Goal: Task Accomplishment & Management: Manage account settings

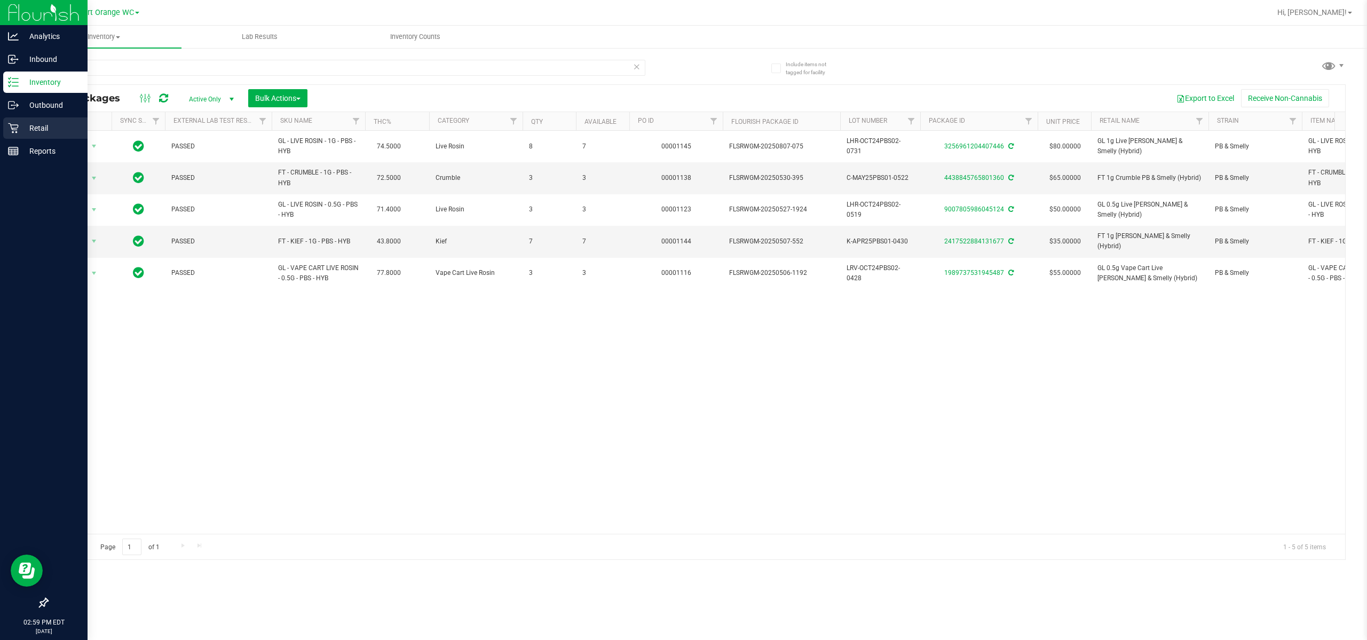
click at [18, 125] on icon at bounding box center [13, 128] width 11 height 11
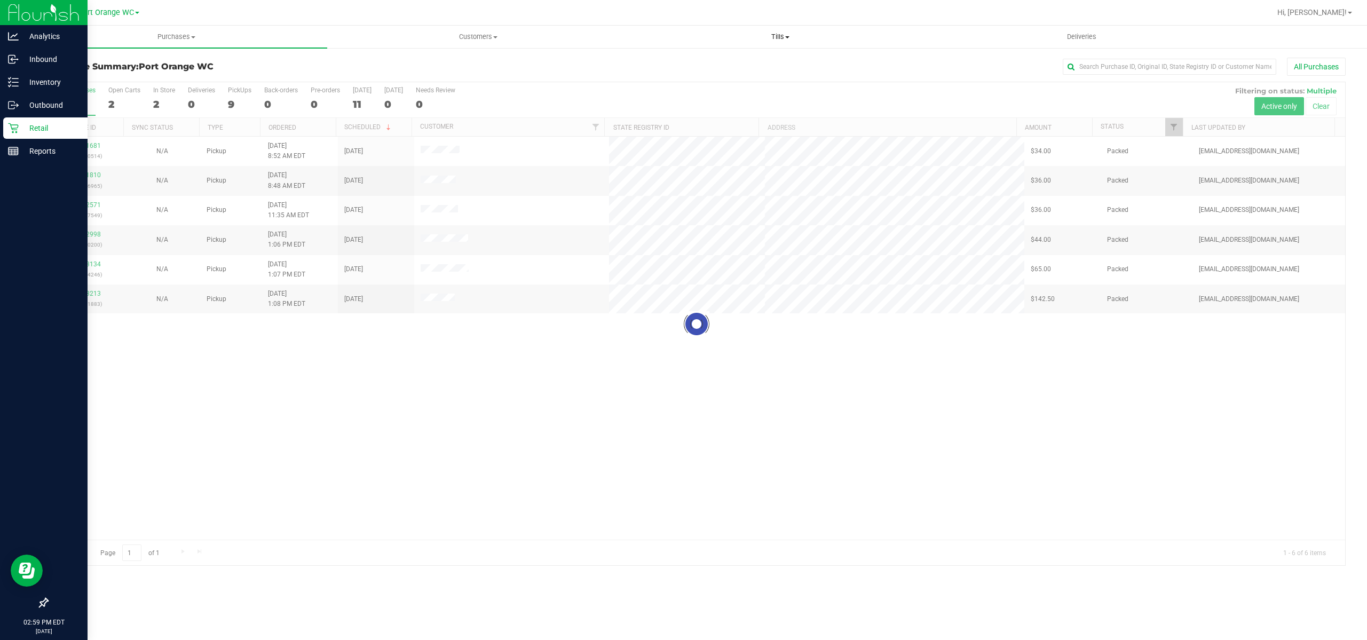
click at [718, 35] on span "Tills" at bounding box center [780, 37] width 300 height 10
click at [718, 61] on li "Manage tills" at bounding box center [780, 64] width 302 height 13
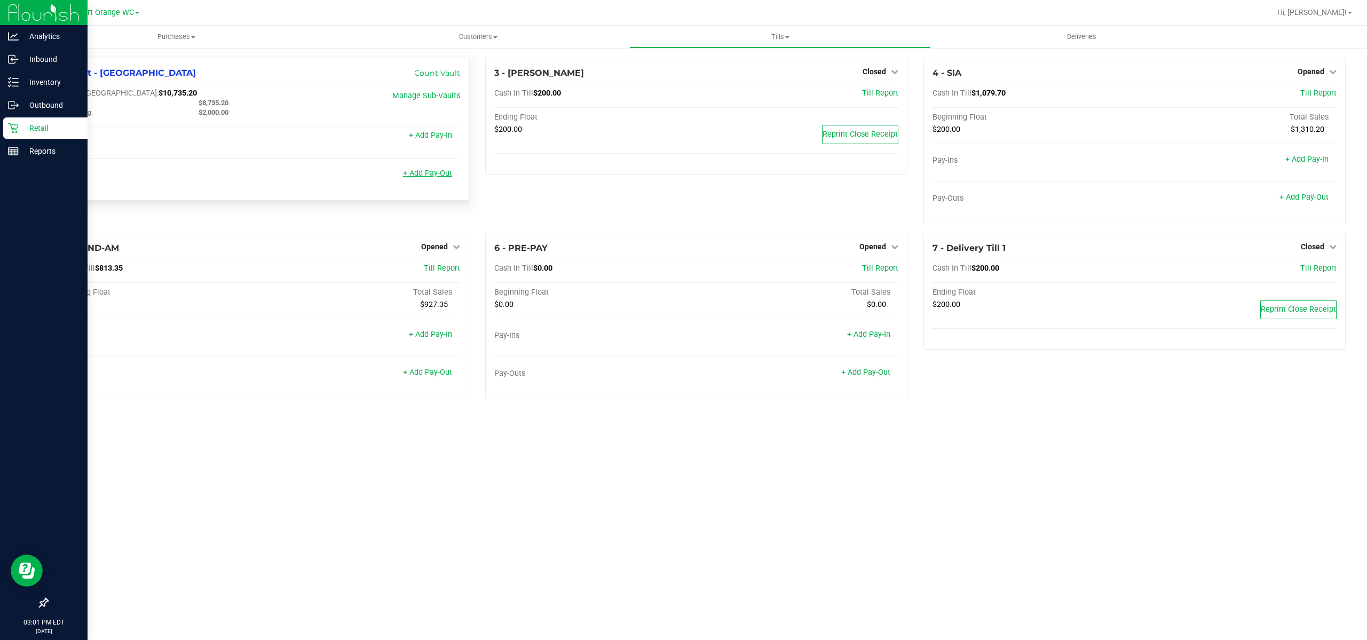
click at [438, 174] on link "+ Add Pay-Out" at bounding box center [427, 173] width 49 height 9
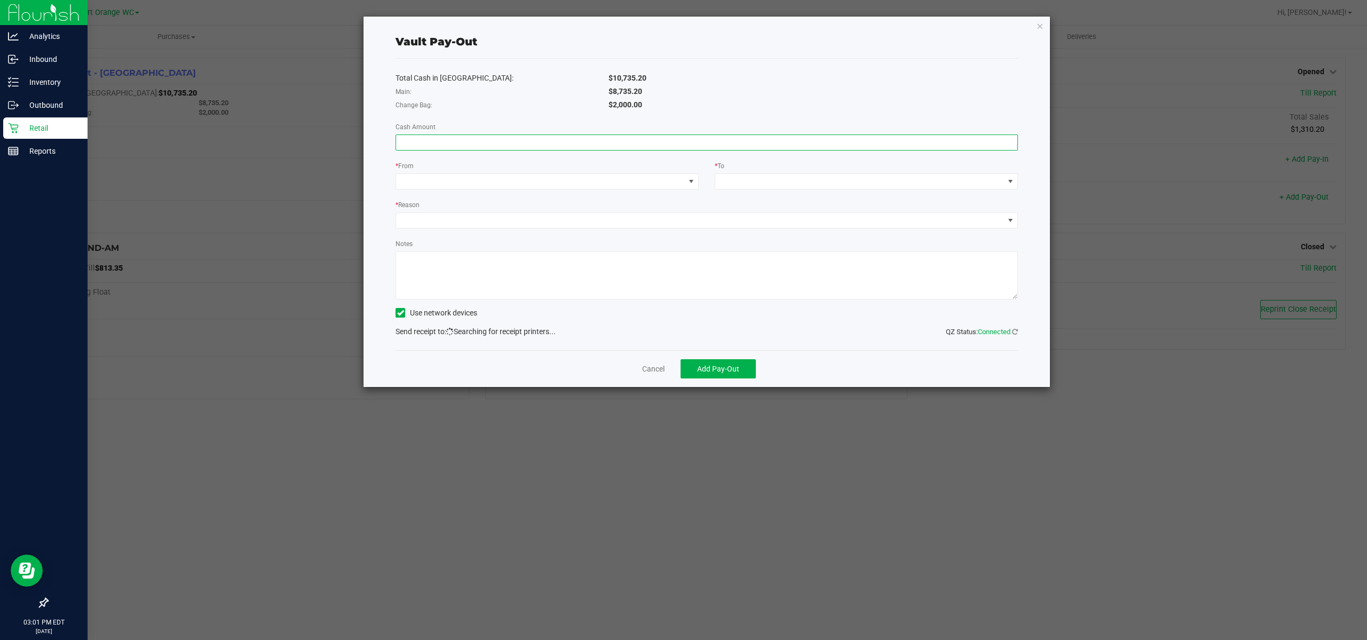
click at [566, 135] on input at bounding box center [706, 142] width 621 height 15
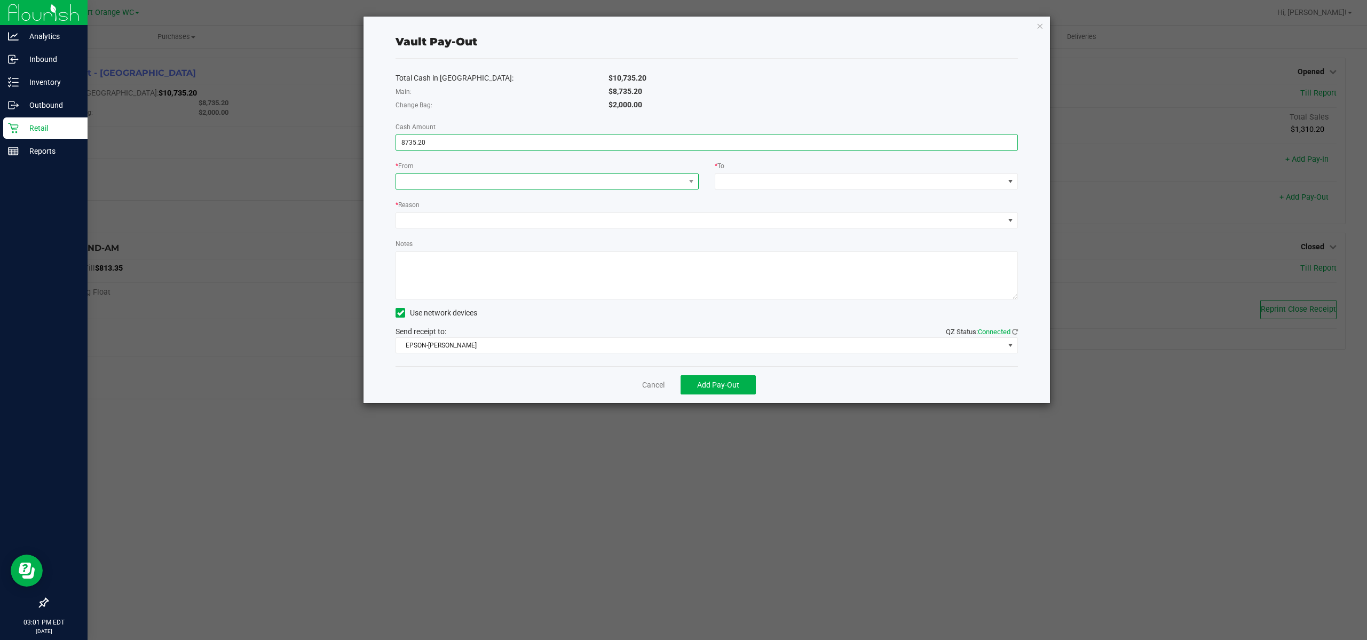
type input "$8,735.20"
click at [544, 186] on span at bounding box center [540, 181] width 289 height 15
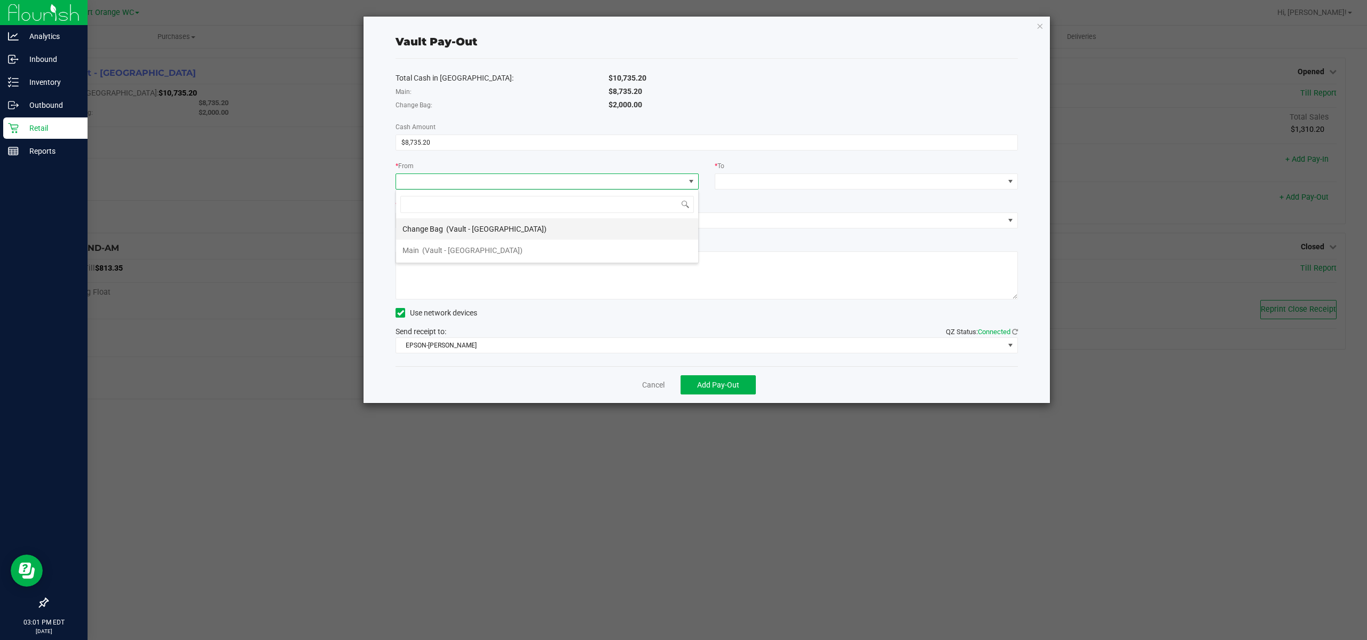
scroll to position [16, 303]
click at [540, 242] on li "Main (Vault - [GEOGRAPHIC_DATA])" at bounding box center [547, 250] width 302 height 21
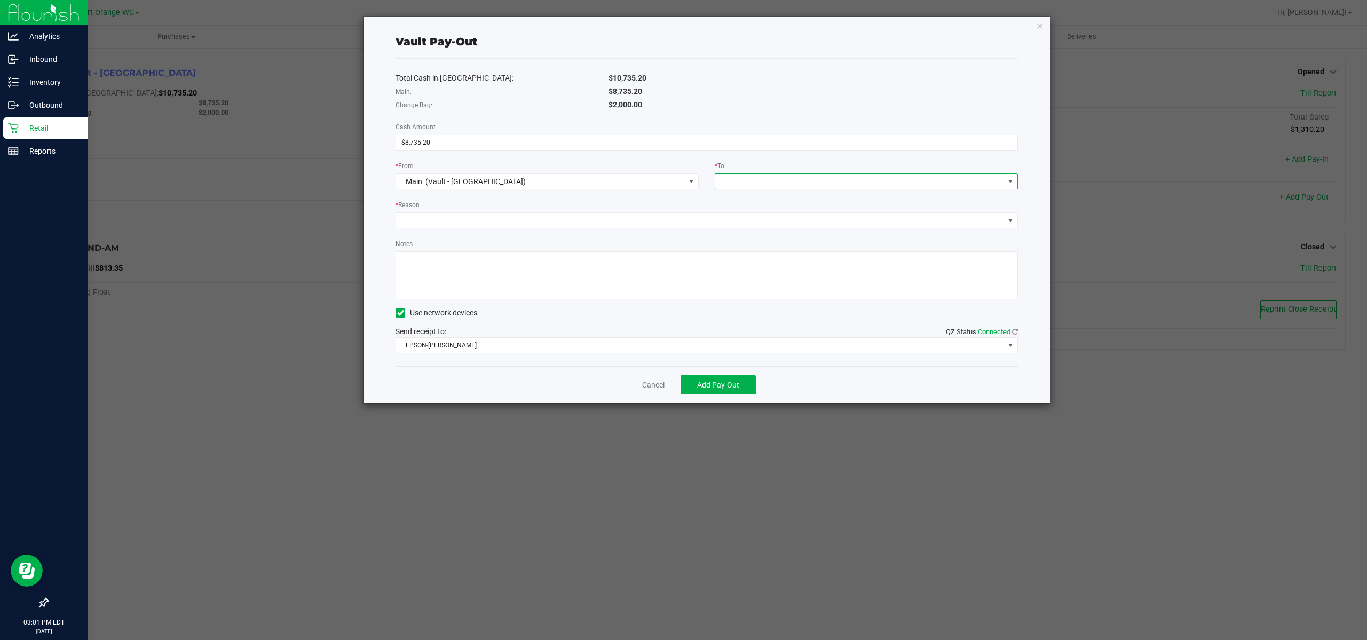
click at [718, 181] on span at bounding box center [859, 181] width 289 height 15
click at [718, 275] on span "Empyreal Transfer" at bounding box center [752, 271] width 60 height 9
click at [566, 218] on span at bounding box center [700, 220] width 608 height 15
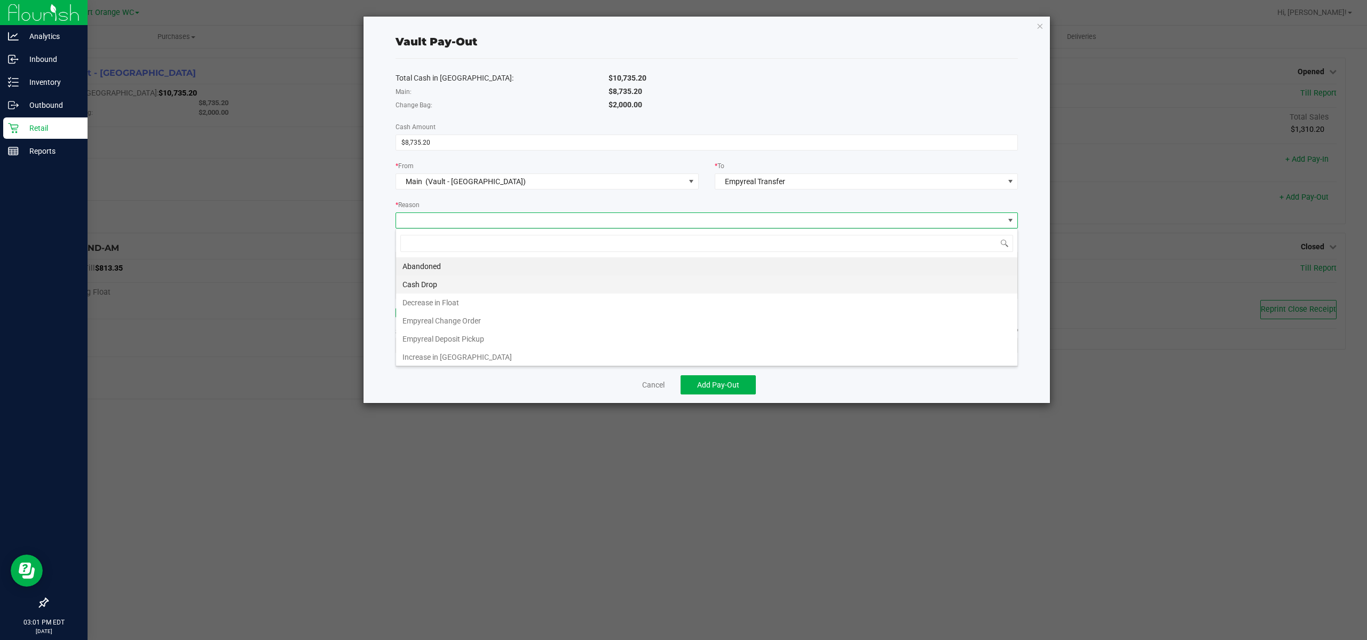
scroll to position [16, 622]
click at [558, 347] on li "Empyreal Deposit Pickup" at bounding box center [706, 339] width 621 height 18
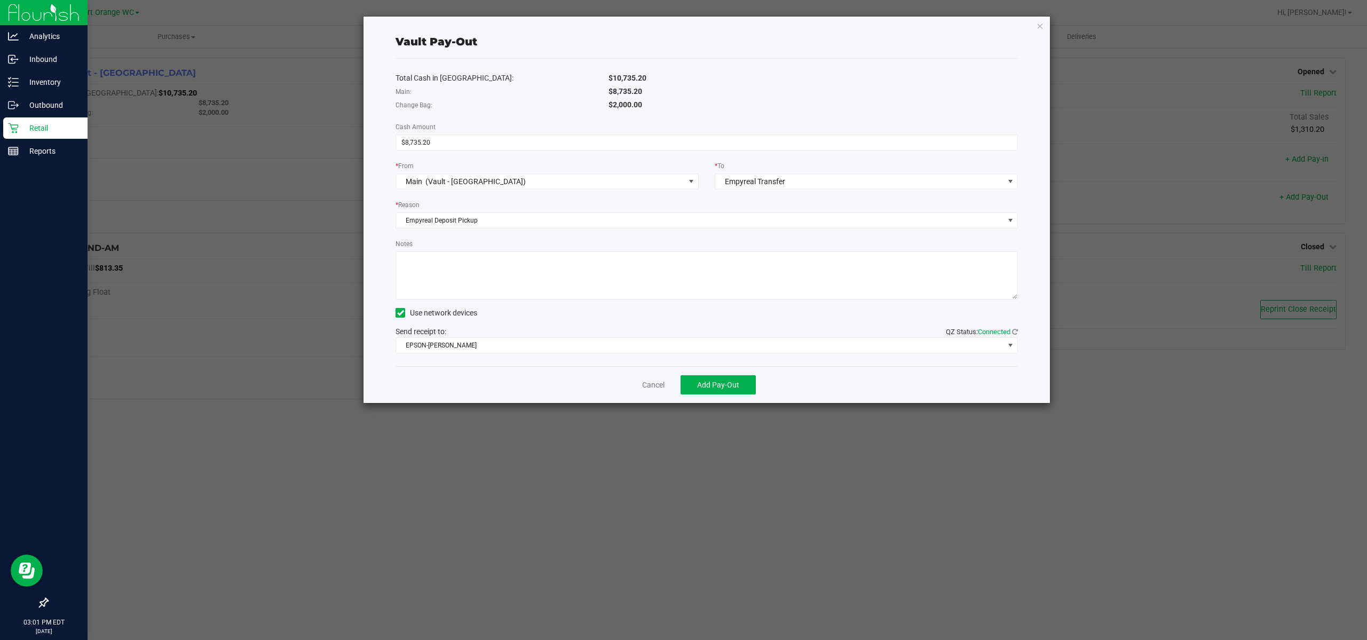
click at [494, 285] on textarea "Notes" at bounding box center [707, 275] width 622 height 48
type textarea "ps"
click at [507, 345] on span "EPSON-[PERSON_NAME]" at bounding box center [700, 345] width 608 height 15
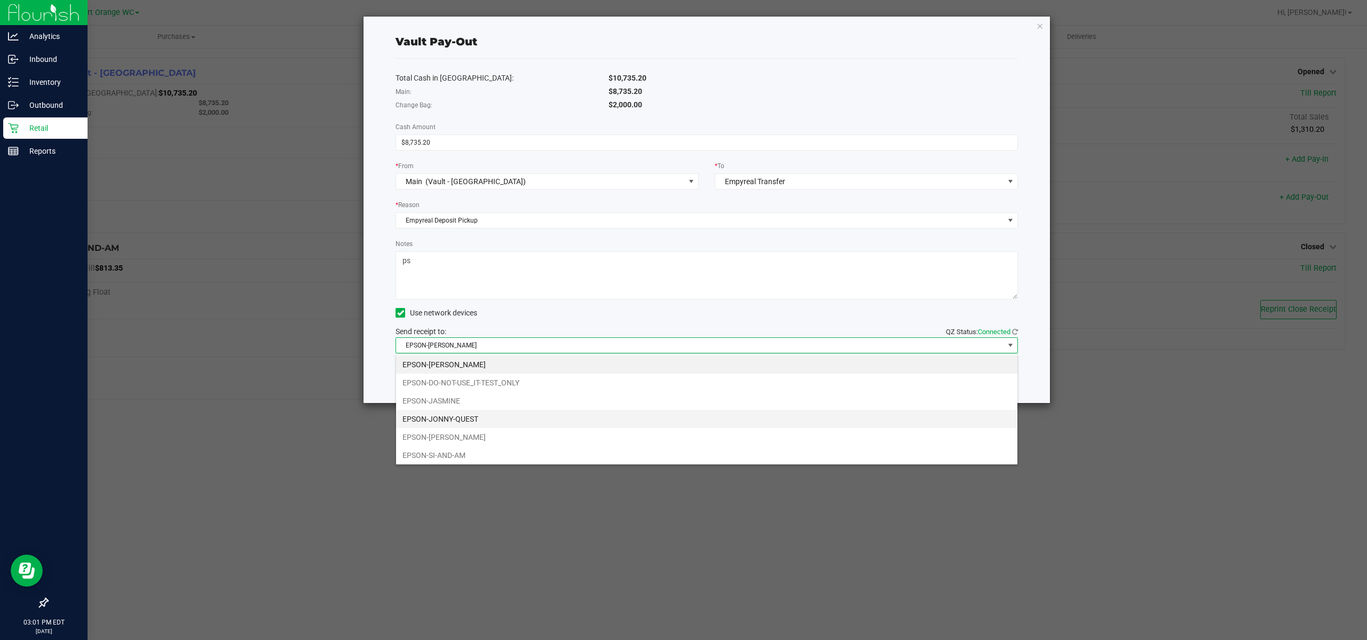
click at [525, 417] on li "EPSON-JONNY-QUEST" at bounding box center [706, 419] width 621 height 18
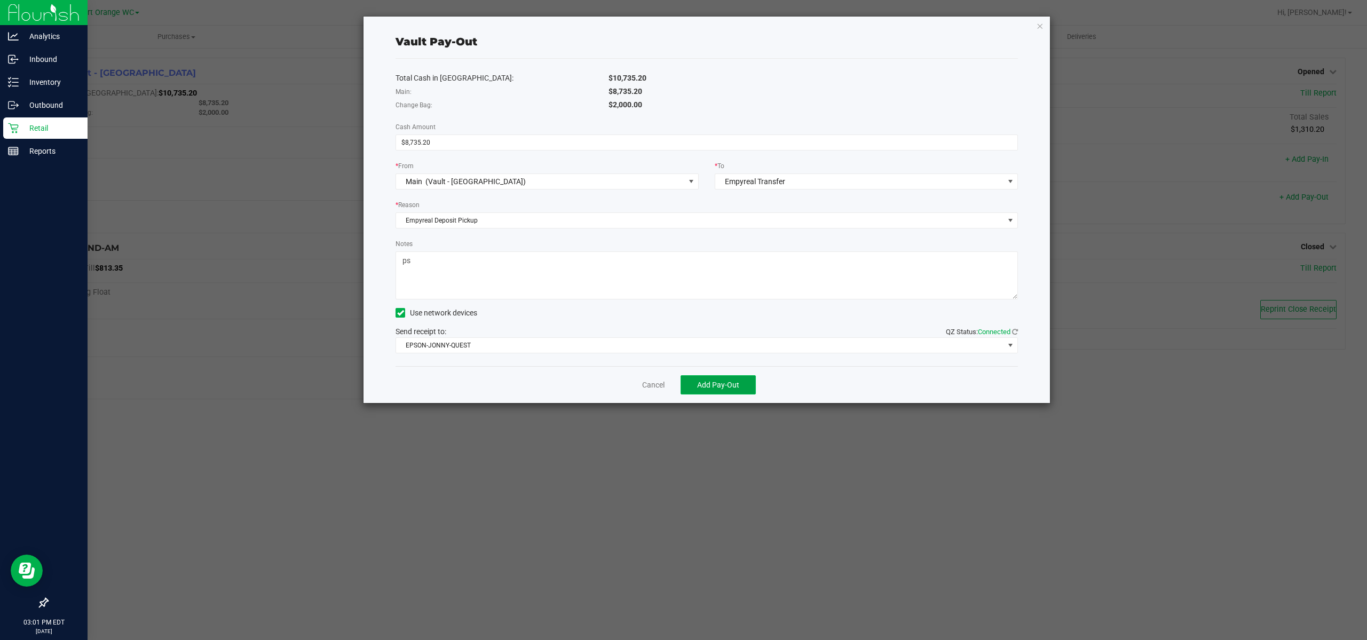
click at [718, 384] on span "Add Pay-Out" at bounding box center [718, 385] width 42 height 9
click at [642, 384] on link "Dismiss" at bounding box center [649, 384] width 26 height 11
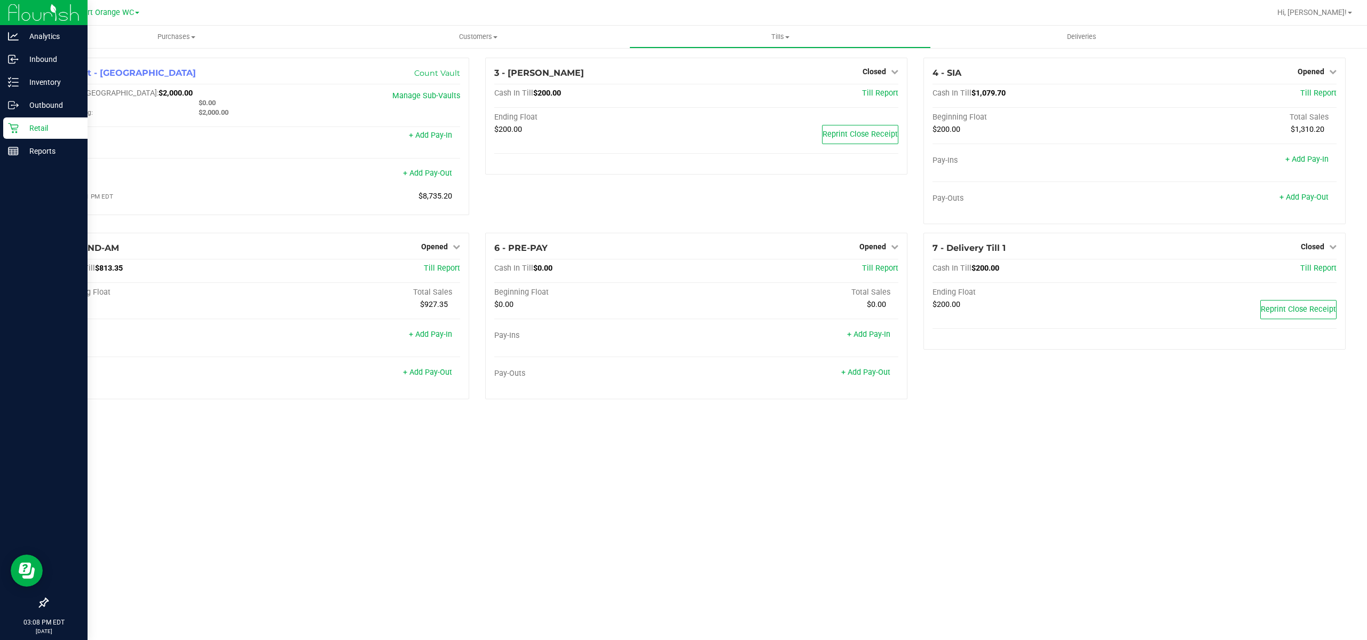
click at [20, 137] on div "Retail" at bounding box center [45, 127] width 84 height 21
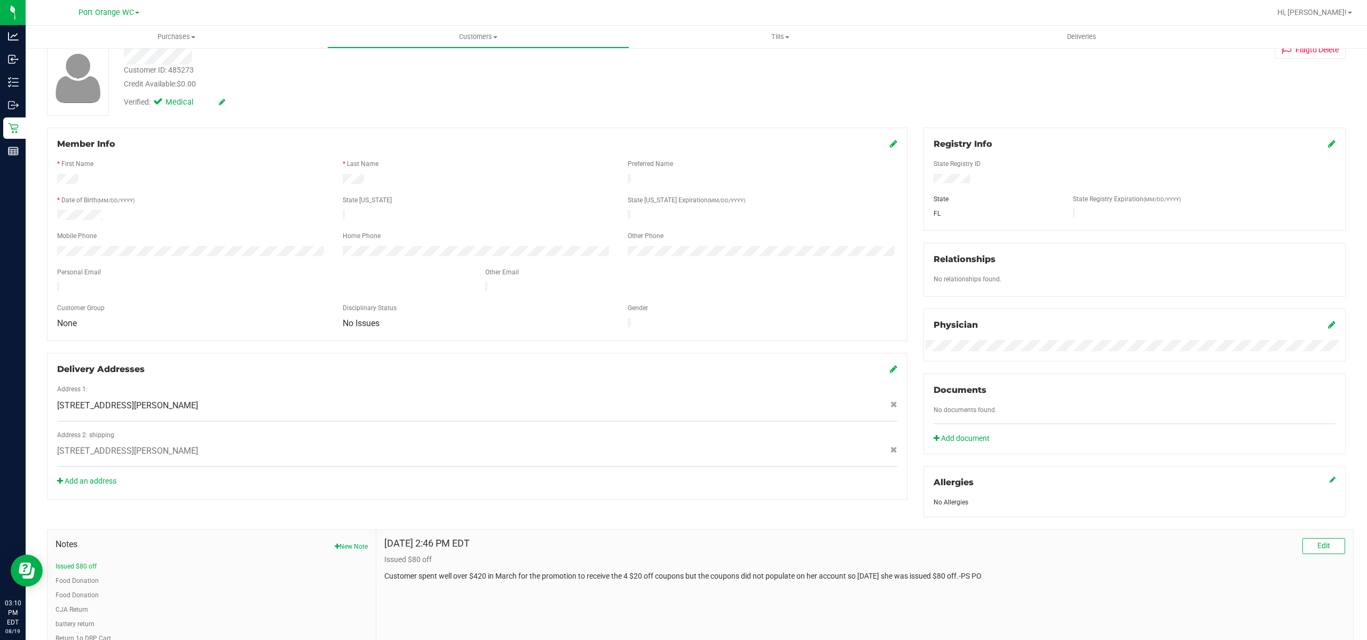
scroll to position [144, 0]
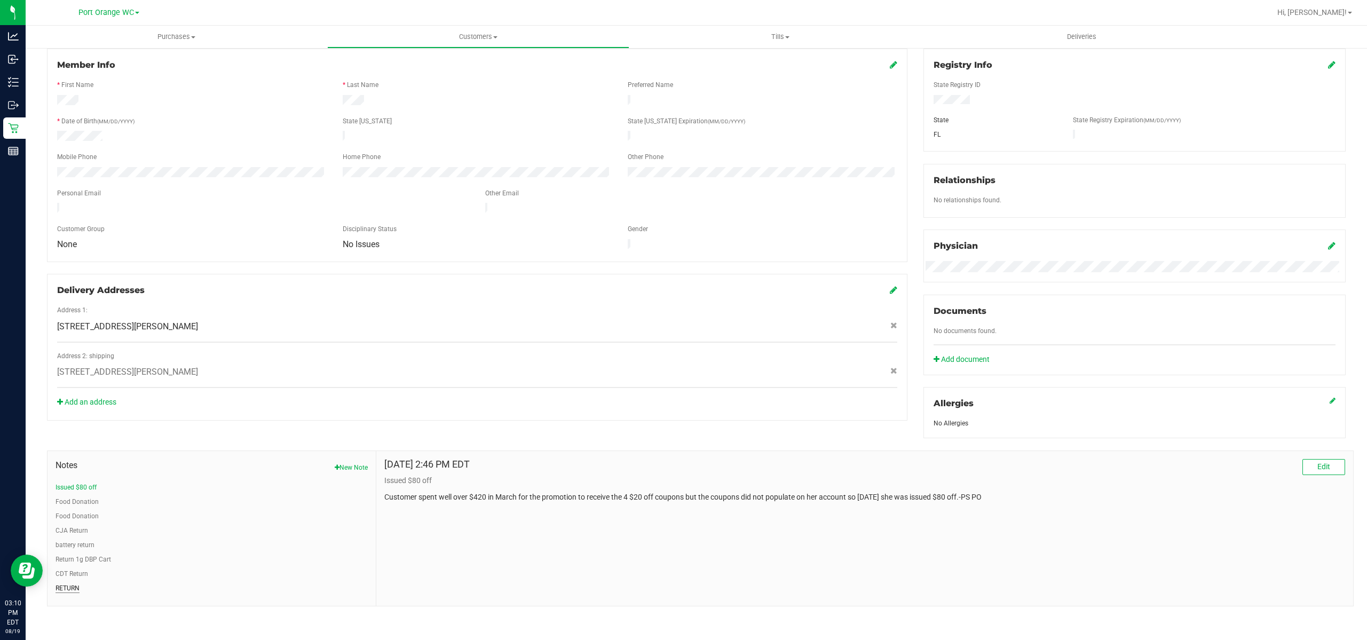
click at [67, 587] on button "RETURN" at bounding box center [68, 588] width 24 height 10
click at [67, 571] on button "CDT Return" at bounding box center [72, 574] width 33 height 10
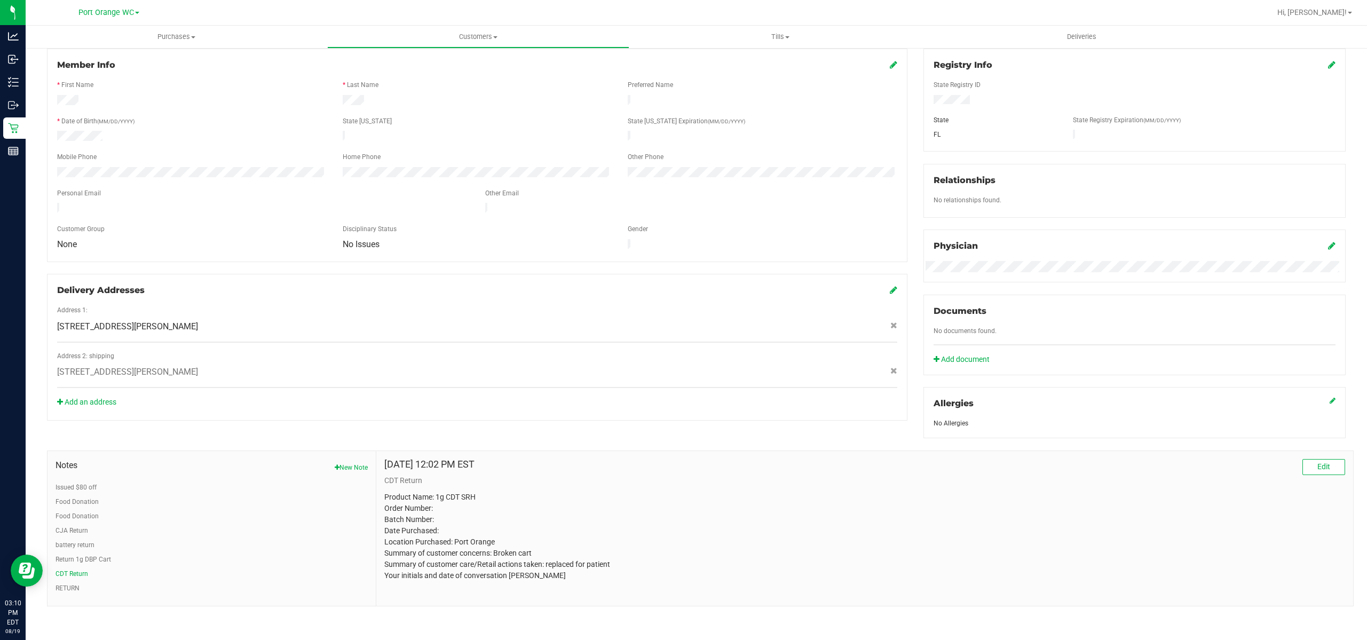
click at [73, 551] on ul "Issued $80 off Food Donation Food Donation CJA Return battery return Return 1g …" at bounding box center [212, 538] width 312 height 110
click at [75, 555] on button "Return 1g DBP Cart" at bounding box center [84, 560] width 56 height 10
click at [72, 546] on button "battery return" at bounding box center [75, 545] width 39 height 10
click at [74, 527] on button "CJA Return" at bounding box center [72, 531] width 33 height 10
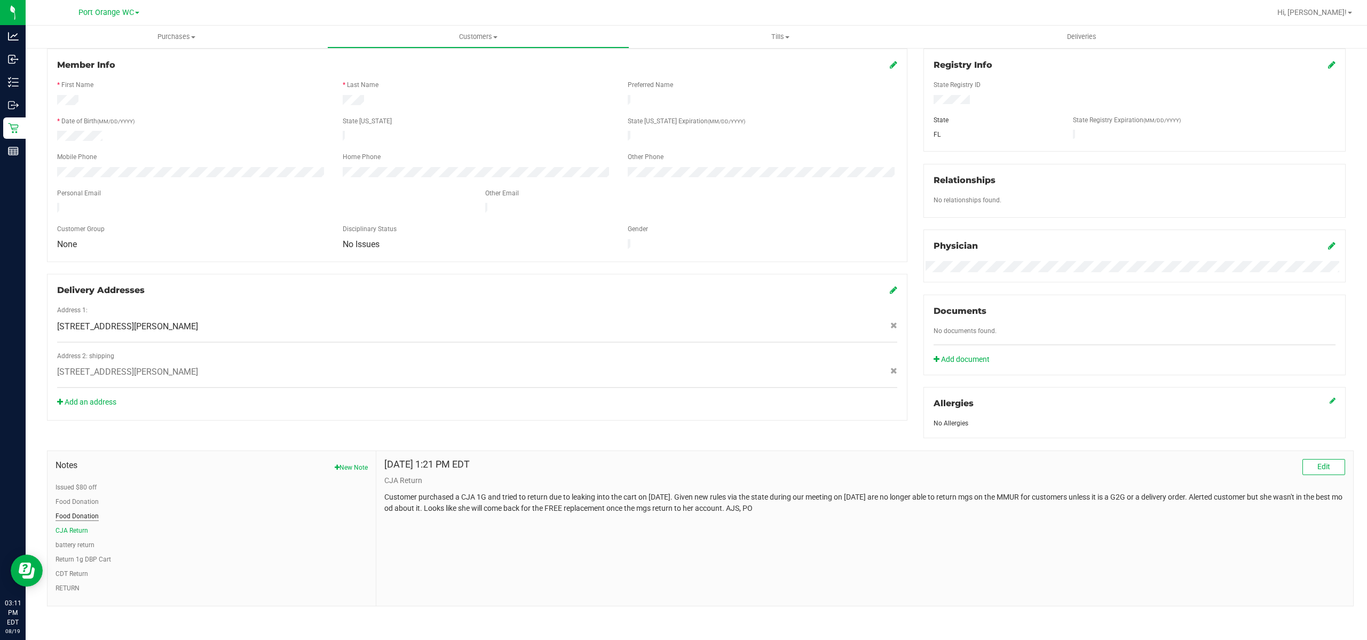
click at [70, 517] on button "Food Donation" at bounding box center [77, 516] width 43 height 10
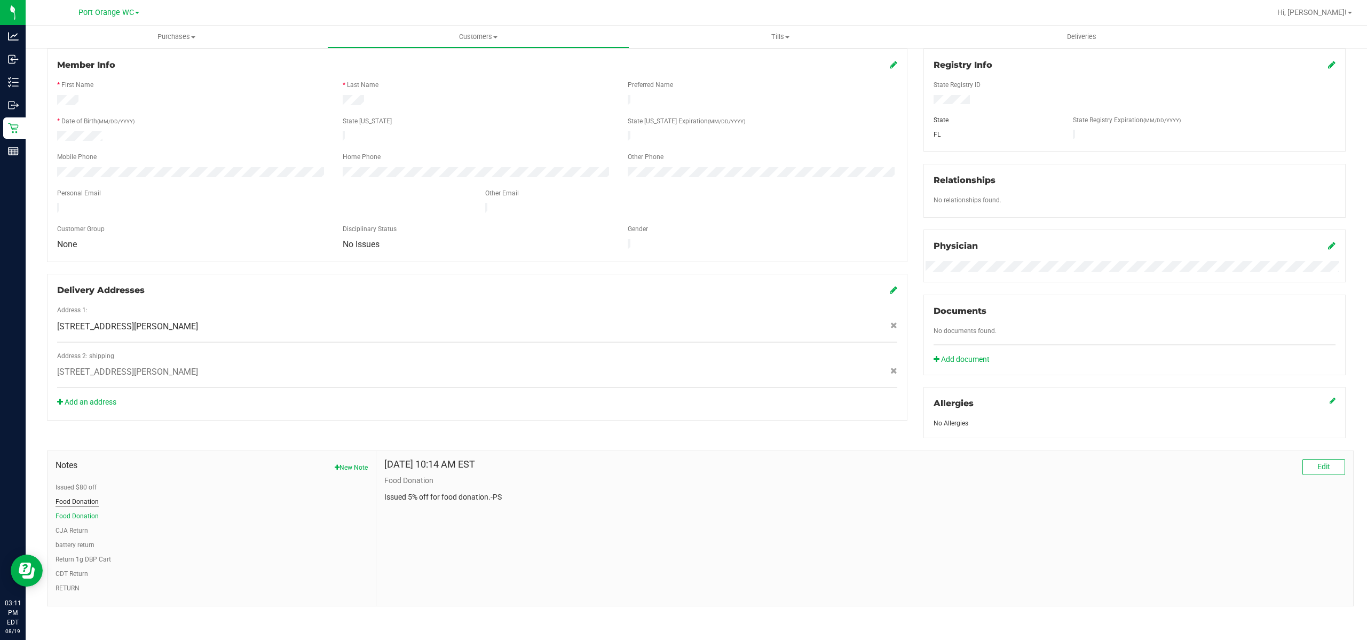
click at [73, 497] on button "Food Donation" at bounding box center [77, 502] width 43 height 10
click at [75, 490] on button "Issued $80 off" at bounding box center [76, 488] width 41 height 10
